Goal: Navigation & Orientation: Go to known website

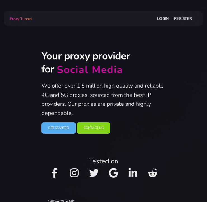
scroll to position [112, 0]
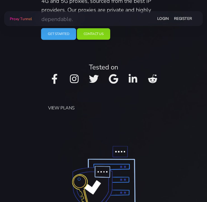
click at [55, 34] on link "Get Started" at bounding box center [58, 34] width 35 height 12
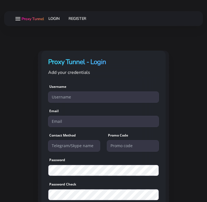
click at [31, 16] on span "Proxy Tunnel" at bounding box center [33, 18] width 22 height 5
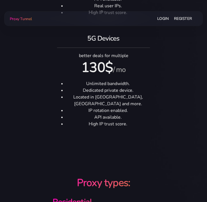
scroll to position [616, 0]
